Goal: Navigation & Orientation: Find specific page/section

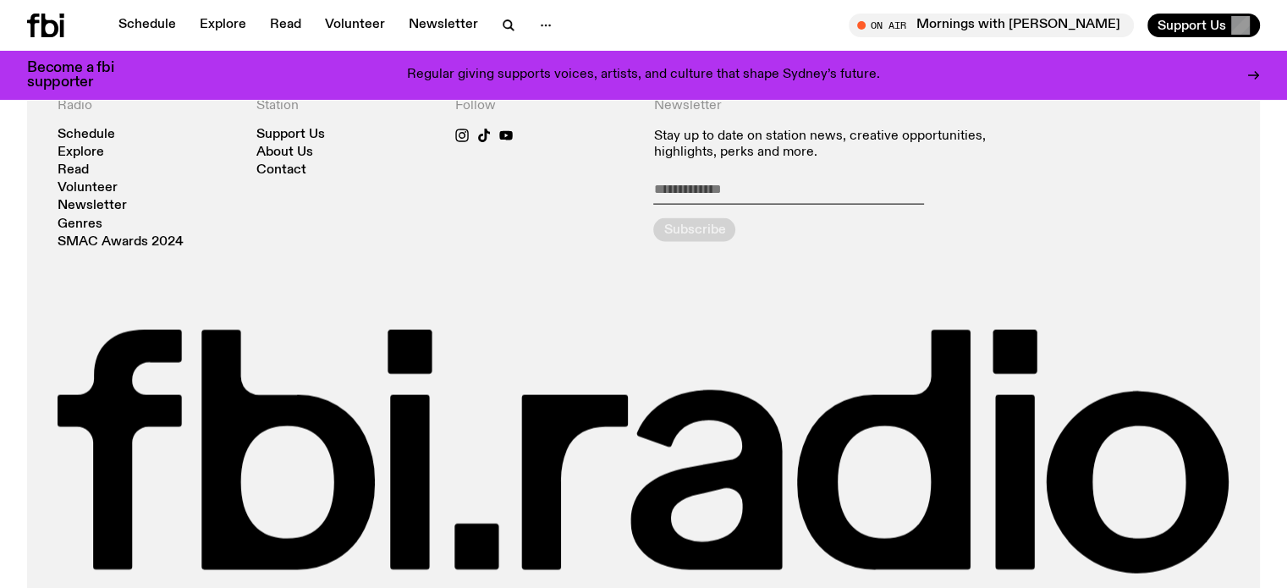
scroll to position [3679, 0]
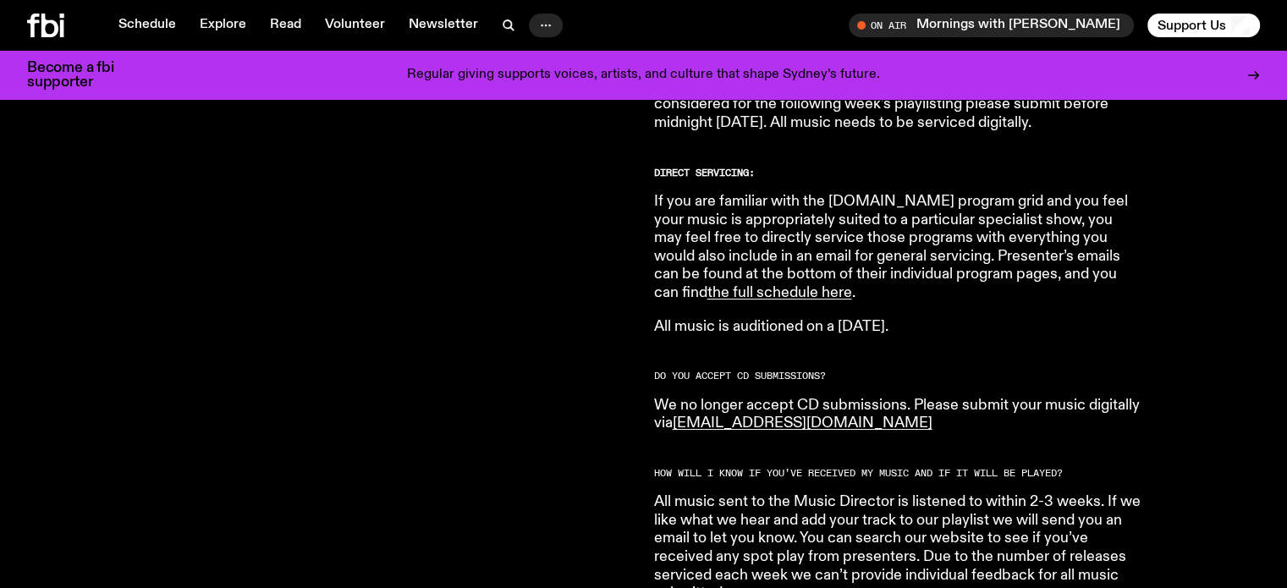
click at [545, 18] on icon "button" at bounding box center [546, 25] width 20 height 20
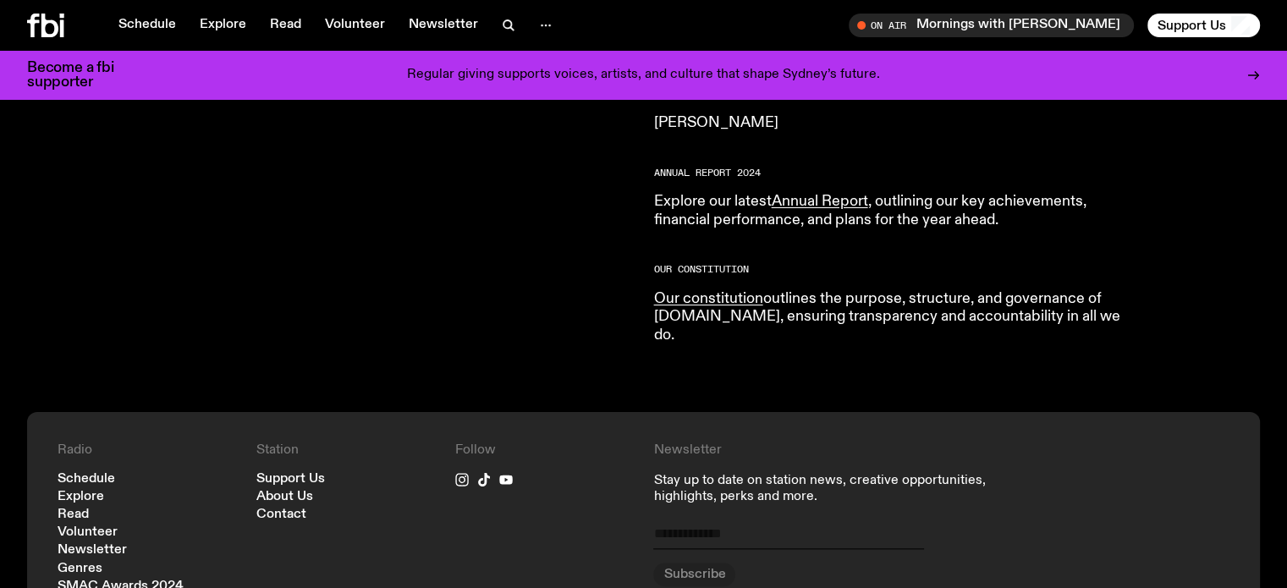
scroll to position [1698, 0]
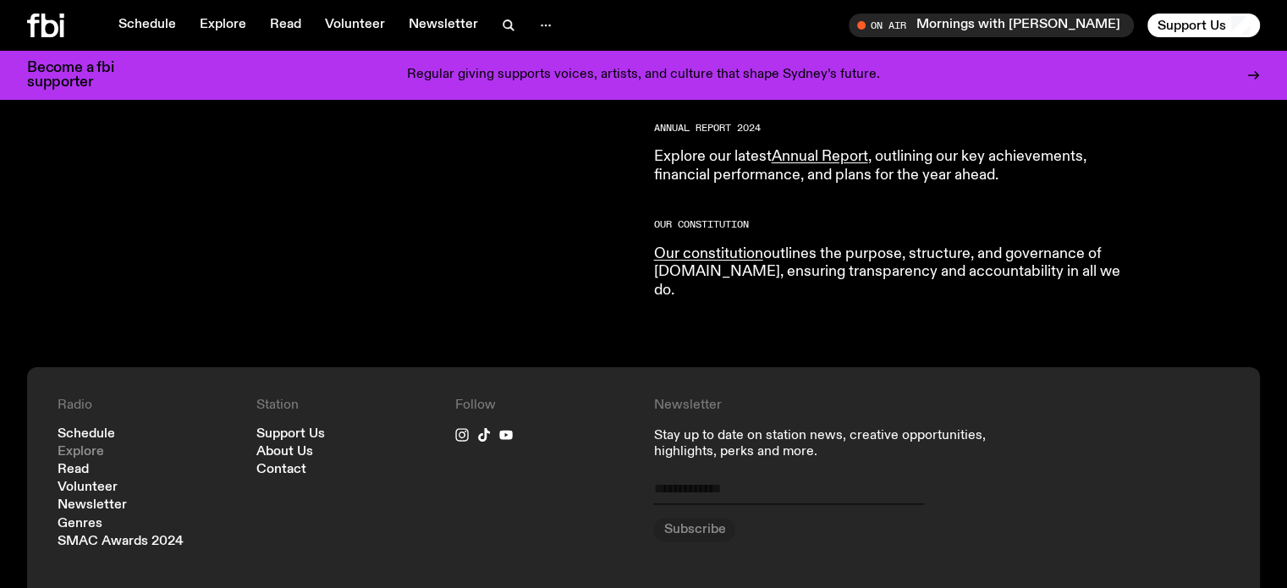
click at [102, 446] on link "Explore" at bounding box center [81, 452] width 47 height 13
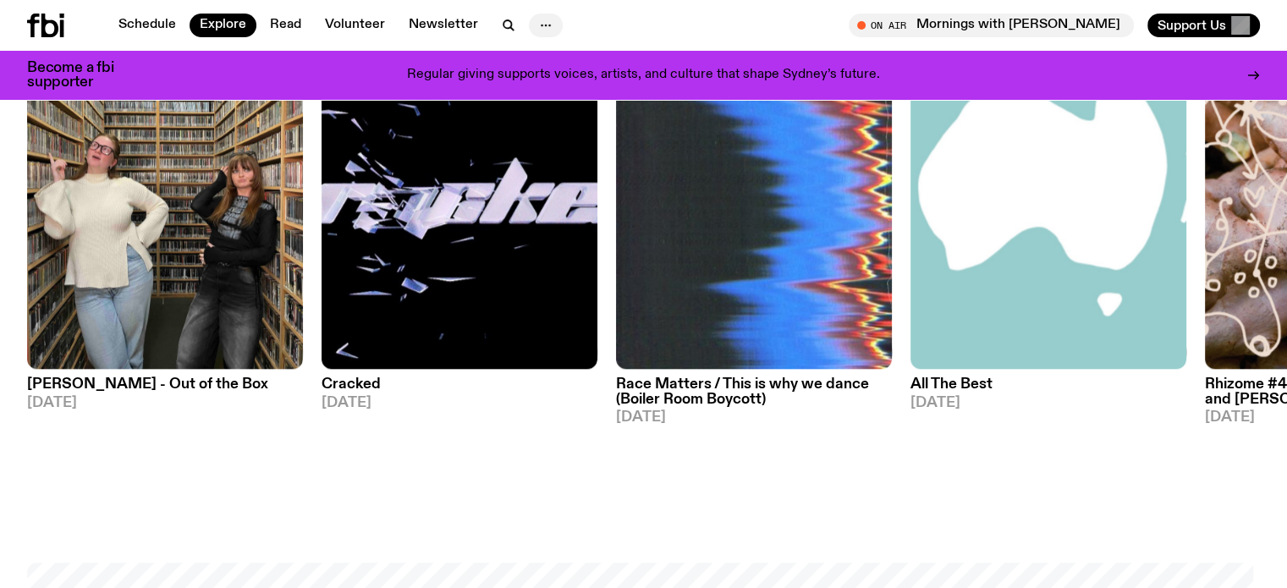
click at [542, 23] on icon "button" at bounding box center [546, 25] width 20 height 20
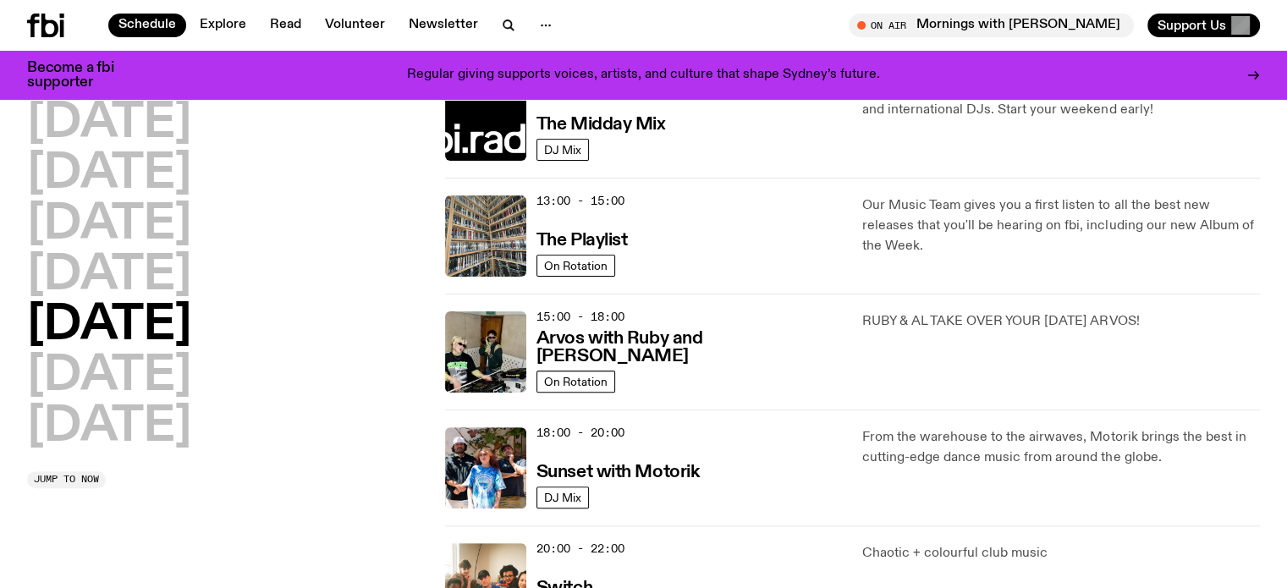
scroll to position [410, 0]
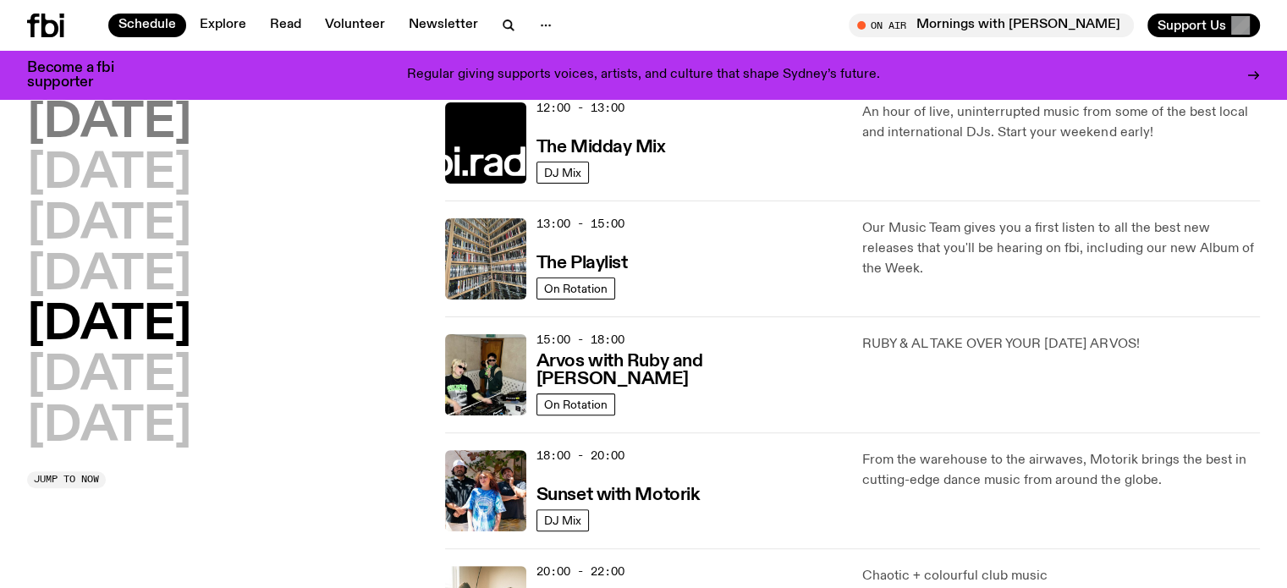
click at [156, 126] on h2 "Monday" at bounding box center [109, 123] width 164 height 47
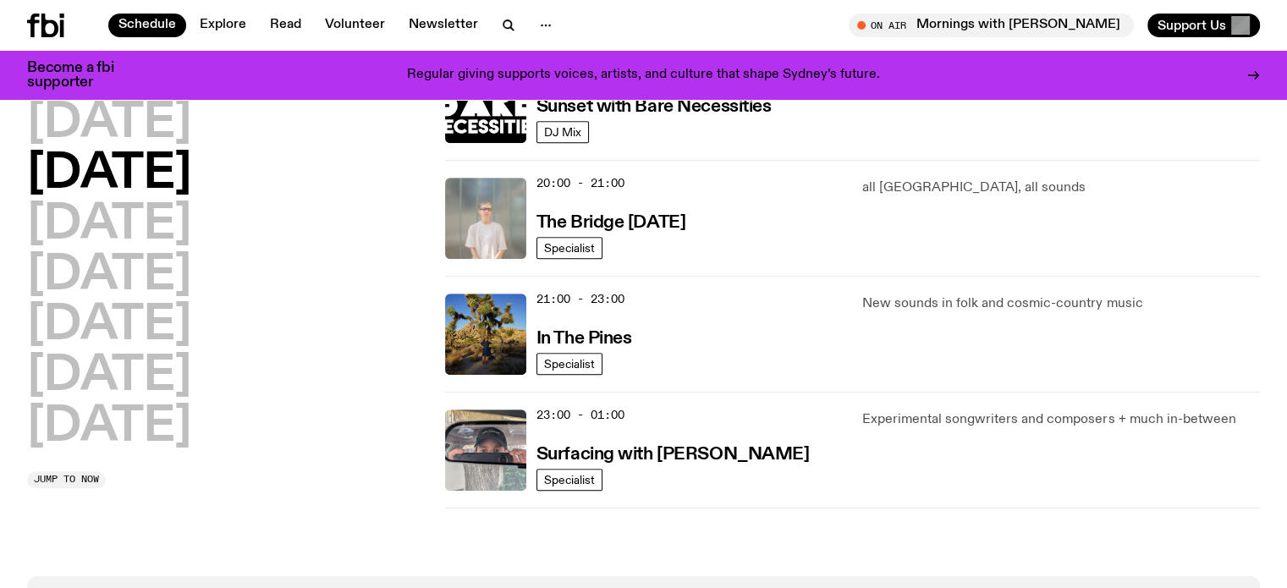
scroll to position [826, 0]
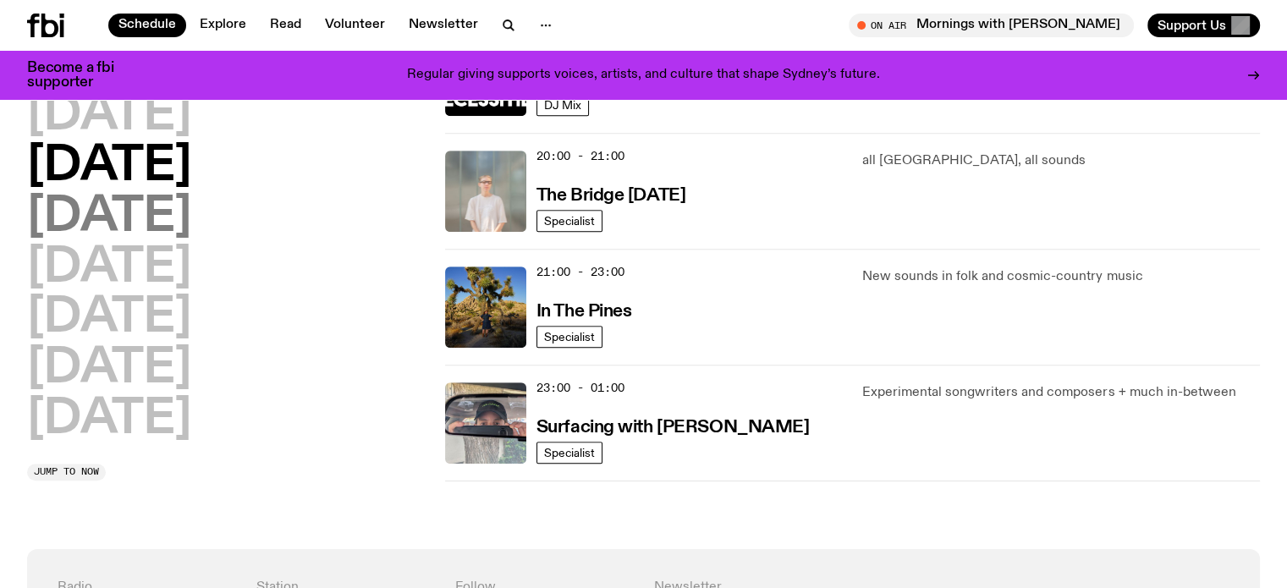
click at [191, 229] on h2 "Wednesday" at bounding box center [109, 217] width 164 height 47
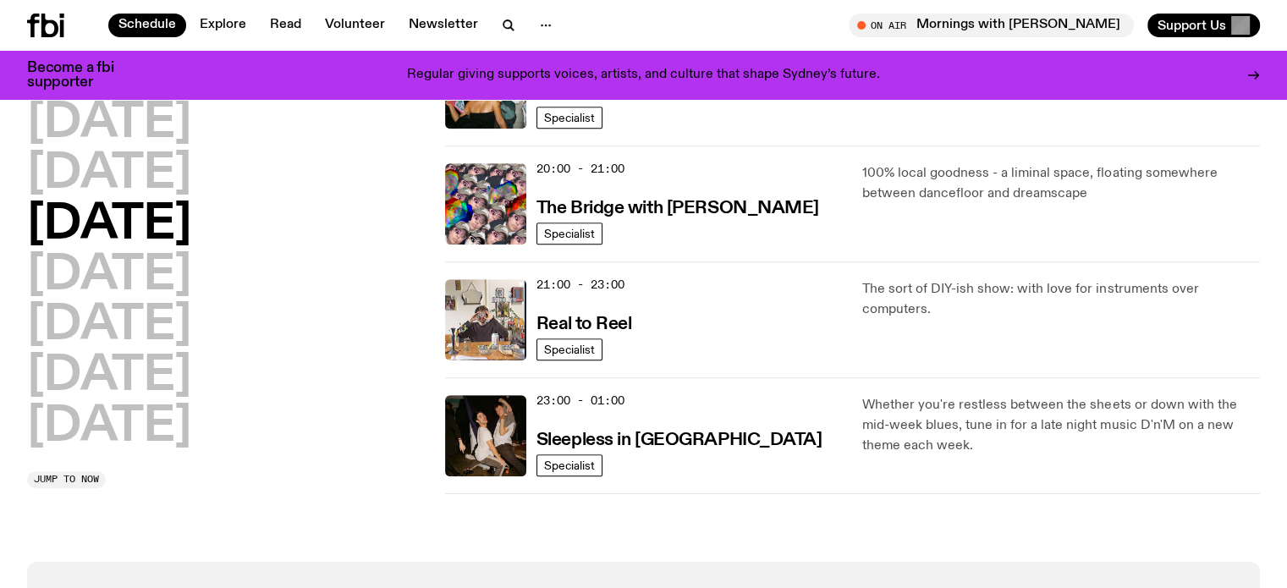
scroll to position [845, 0]
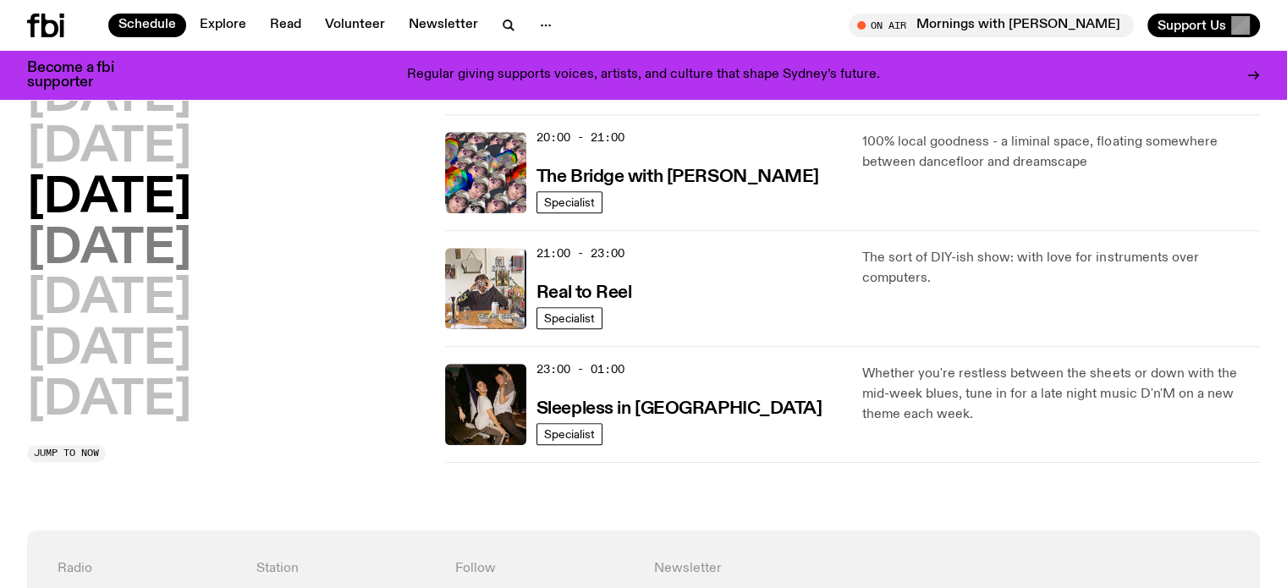
click at [186, 250] on h2 "Thursday" at bounding box center [109, 249] width 164 height 47
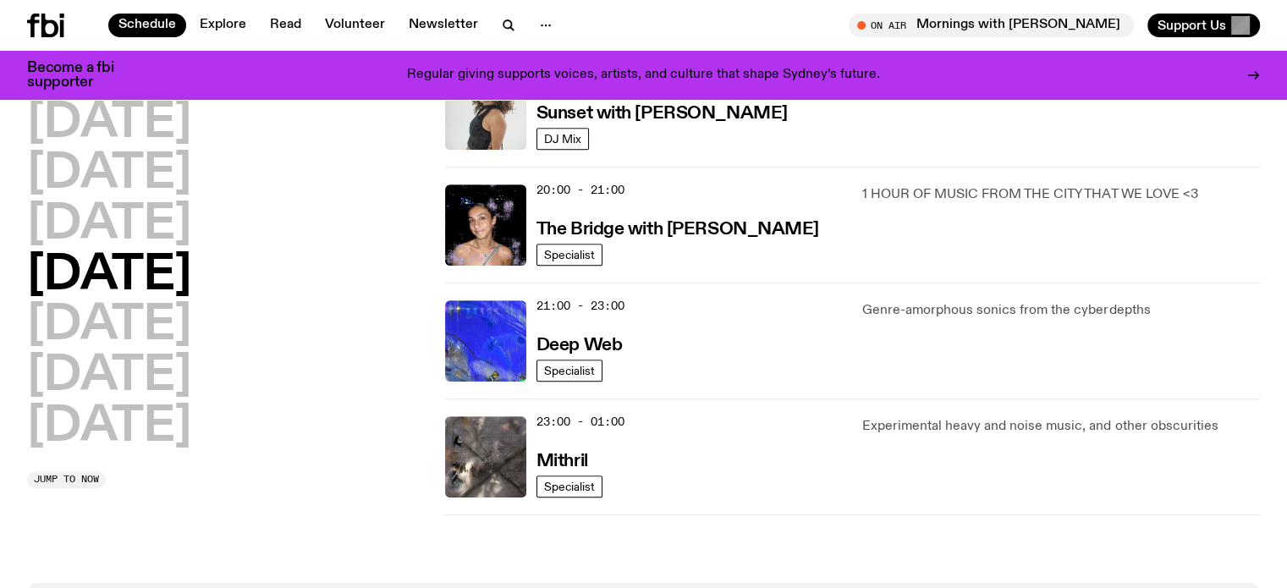
scroll to position [806, 0]
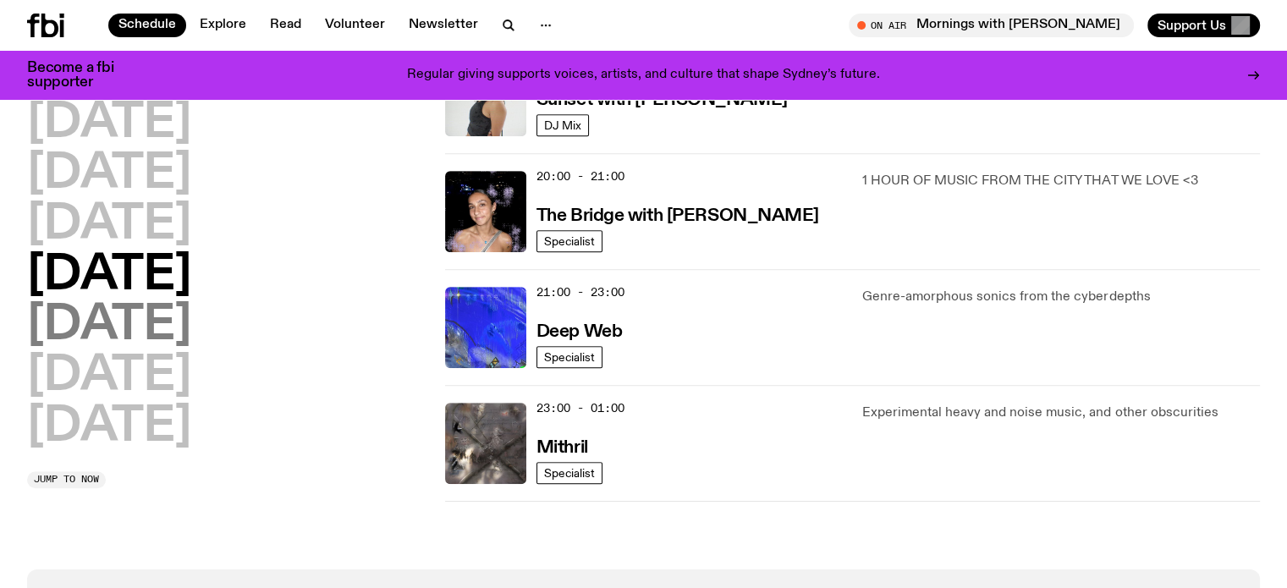
click at [133, 330] on h2 "Friday" at bounding box center [109, 325] width 164 height 47
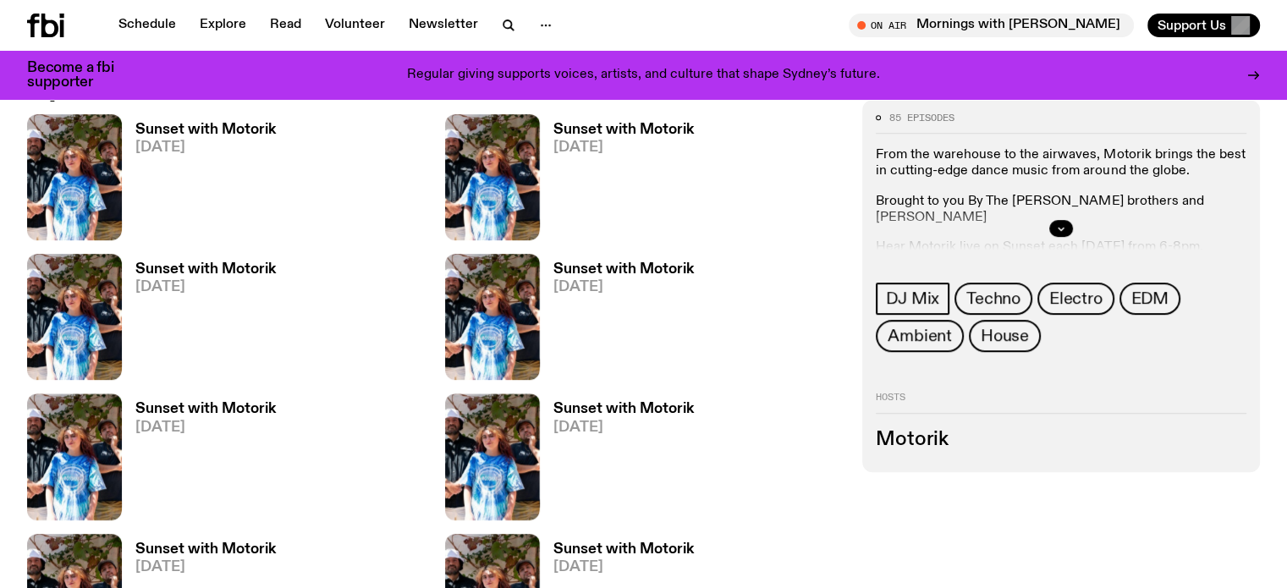
scroll to position [940, 0]
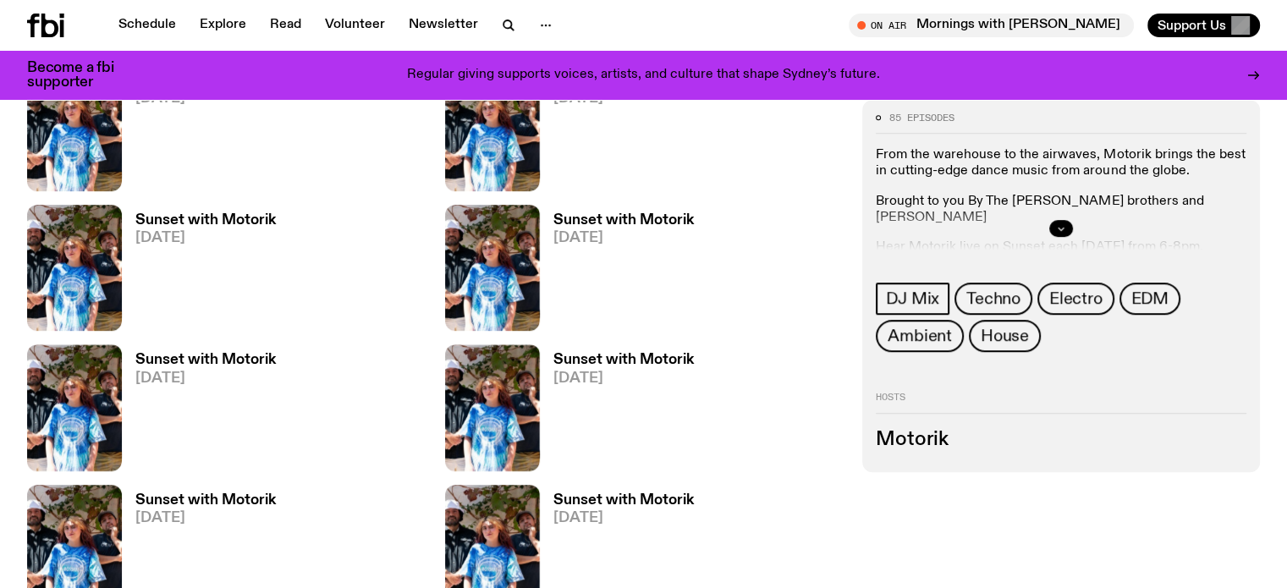
click at [1066, 228] on icon "button" at bounding box center [1061, 229] width 10 height 10
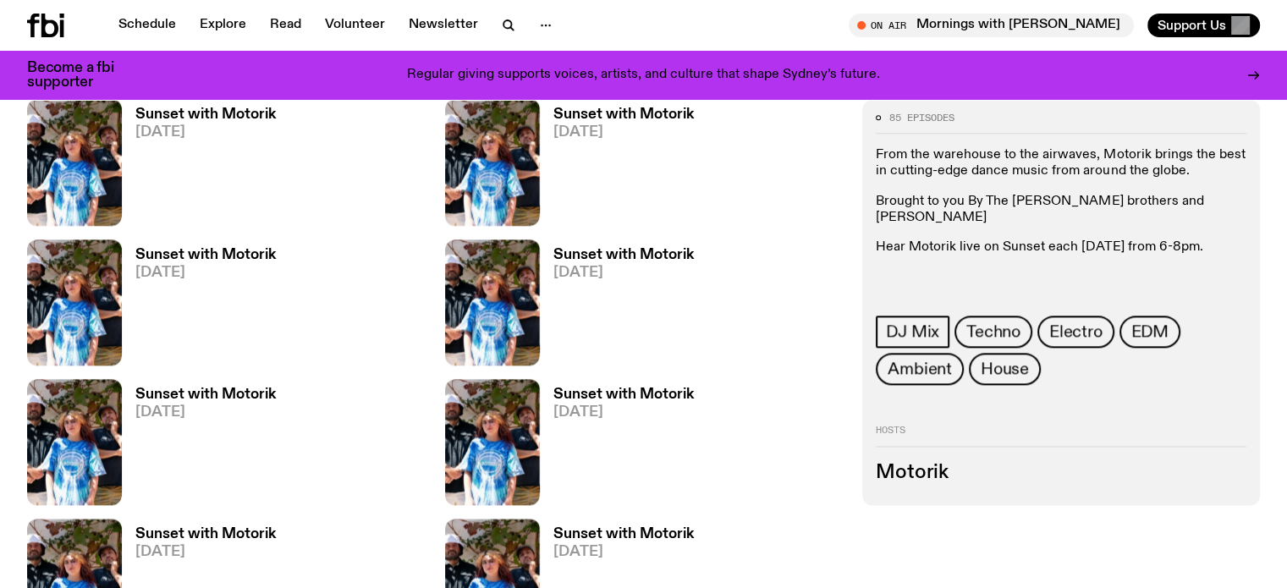
scroll to position [2017, 0]
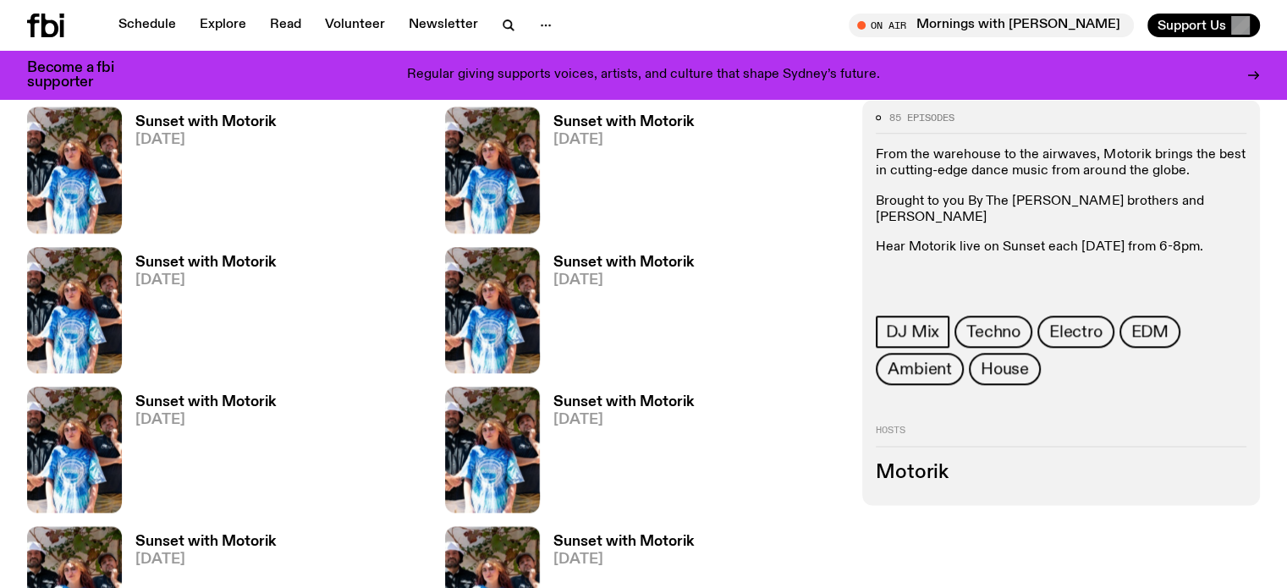
click at [1028, 468] on h3 "Motorik" at bounding box center [1061, 473] width 371 height 19
click at [1029, 468] on h3 "Motorik" at bounding box center [1061, 473] width 371 height 19
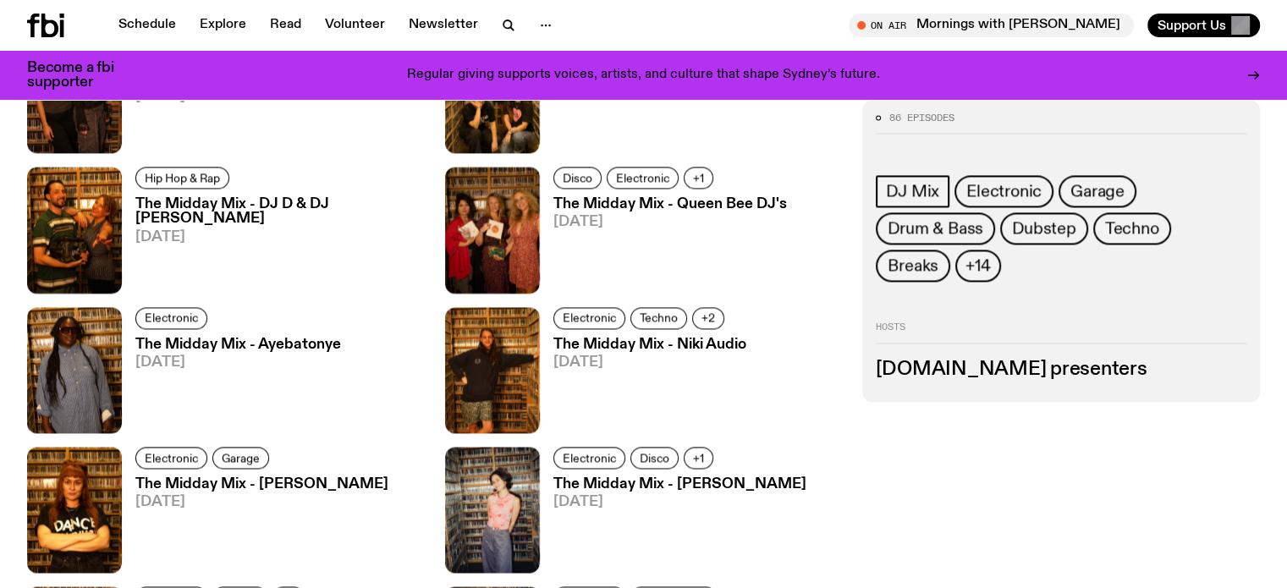
scroll to position [2373, 0]
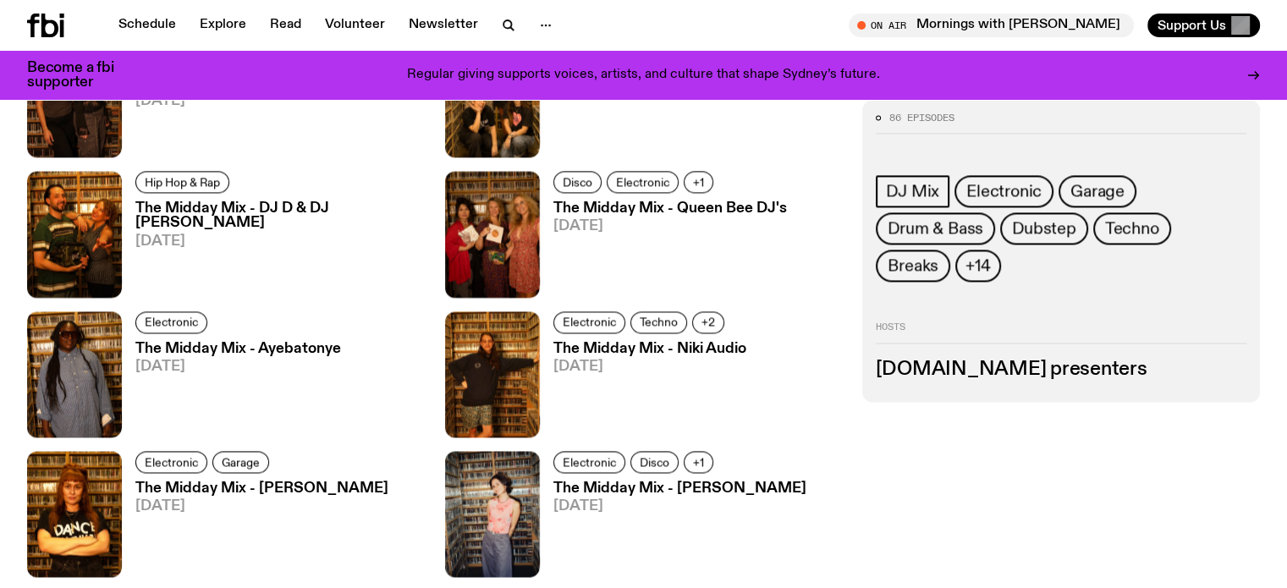
click at [1048, 360] on h3 "[DOMAIN_NAME] presenters" at bounding box center [1061, 369] width 371 height 19
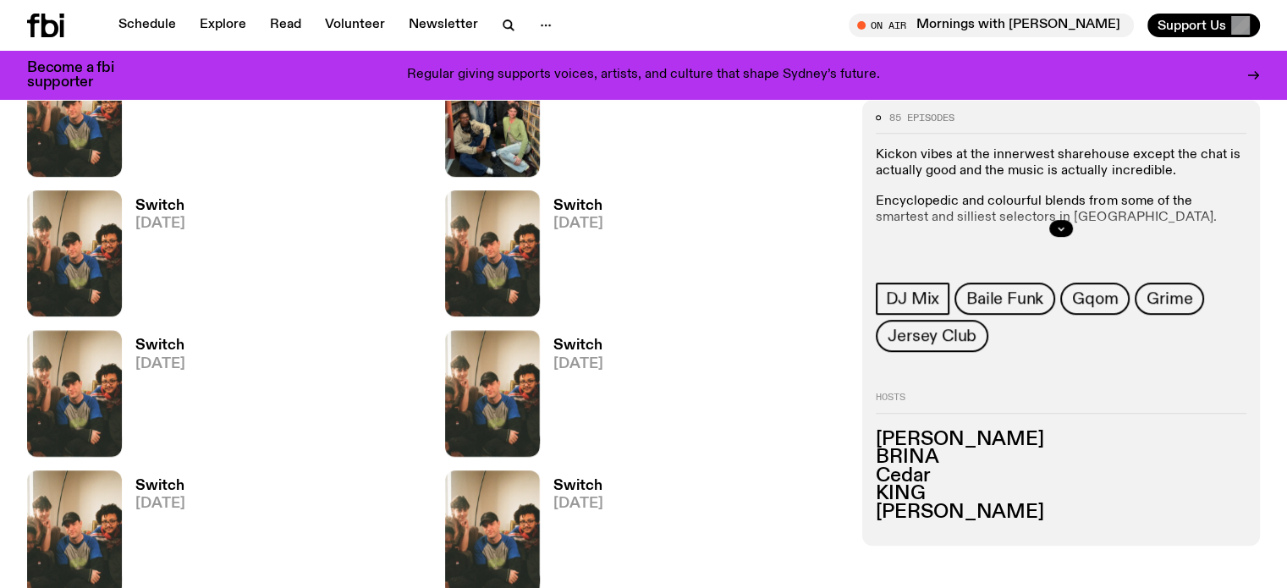
scroll to position [958, 0]
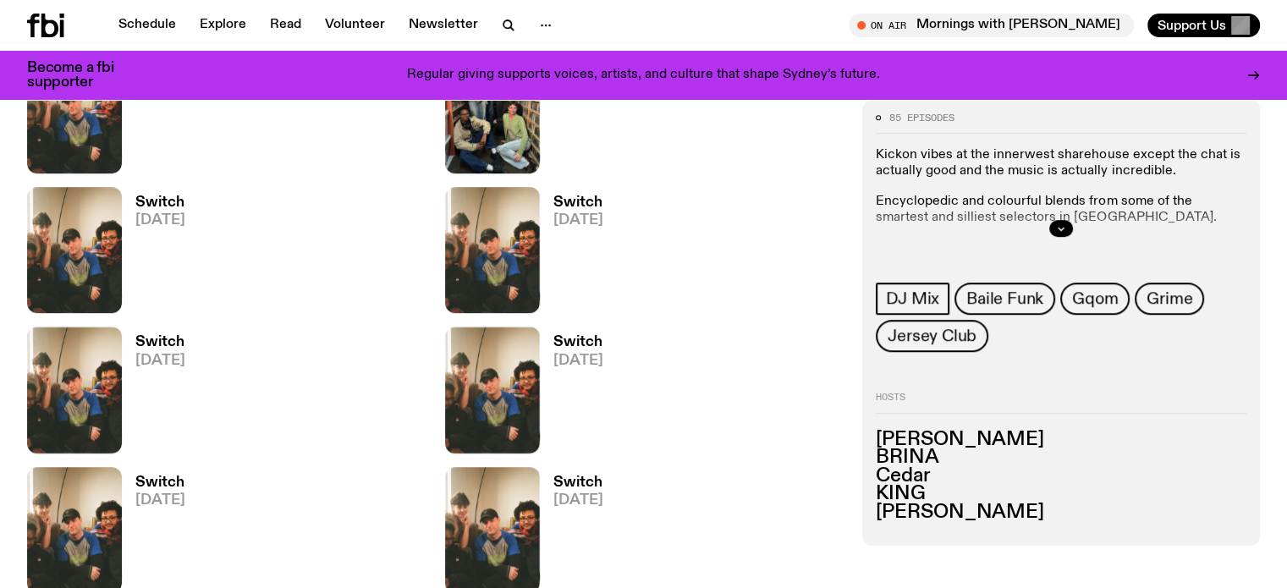
click at [1002, 443] on h3 "[PERSON_NAME]" at bounding box center [1061, 440] width 371 height 19
click at [1009, 472] on h3 "Cedar" at bounding box center [1061, 476] width 371 height 19
click at [1010, 486] on ul "[PERSON_NAME] Cedar KING [PERSON_NAME]" at bounding box center [1061, 476] width 371 height 91
click at [1007, 504] on h3 "[PERSON_NAME]" at bounding box center [1061, 513] width 371 height 19
